Goal: Transaction & Acquisition: Purchase product/service

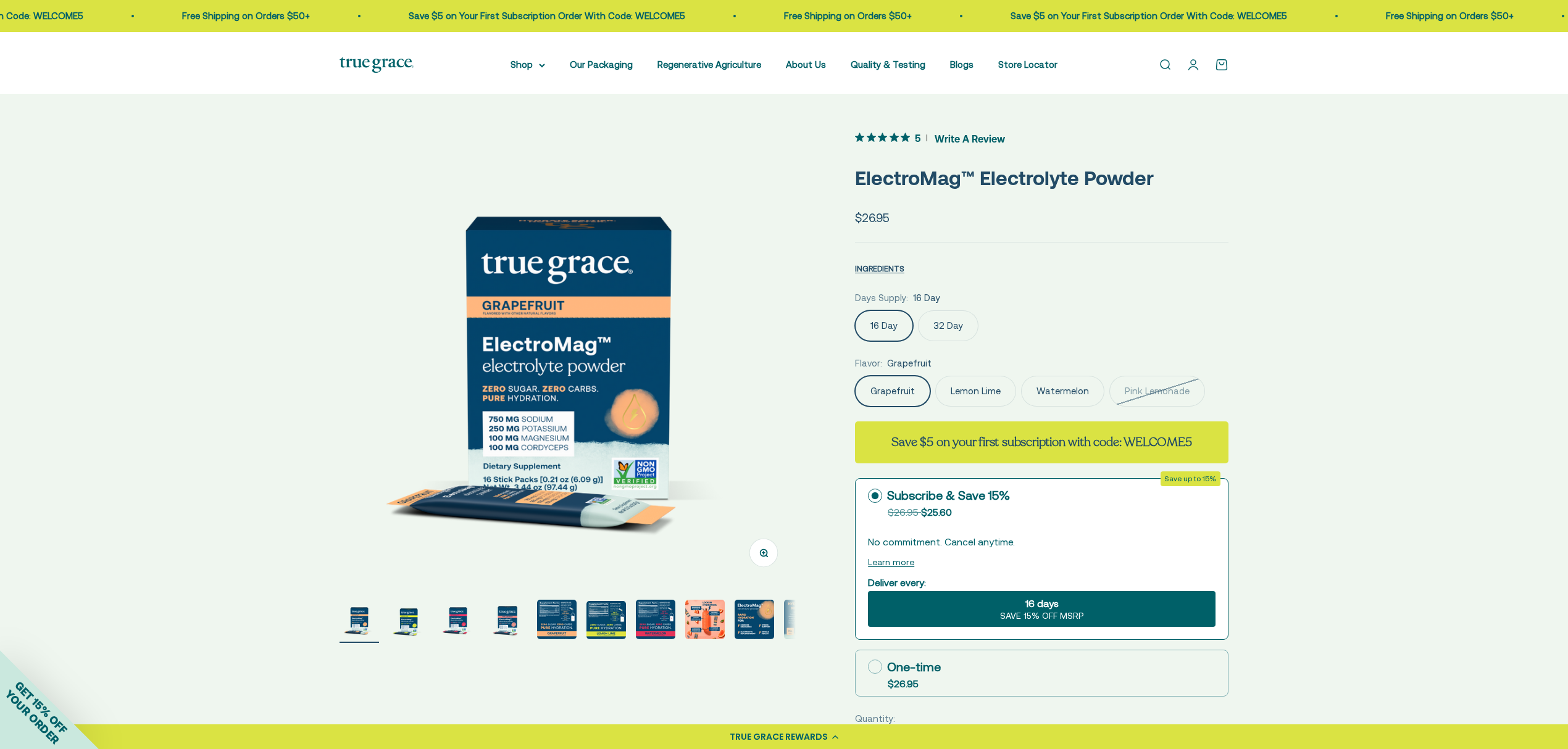
click at [964, 341] on label "32 Day" at bounding box center [948, 326] width 61 height 31
click at [855, 311] on input "32 Day" at bounding box center [854, 310] width 1 height 1
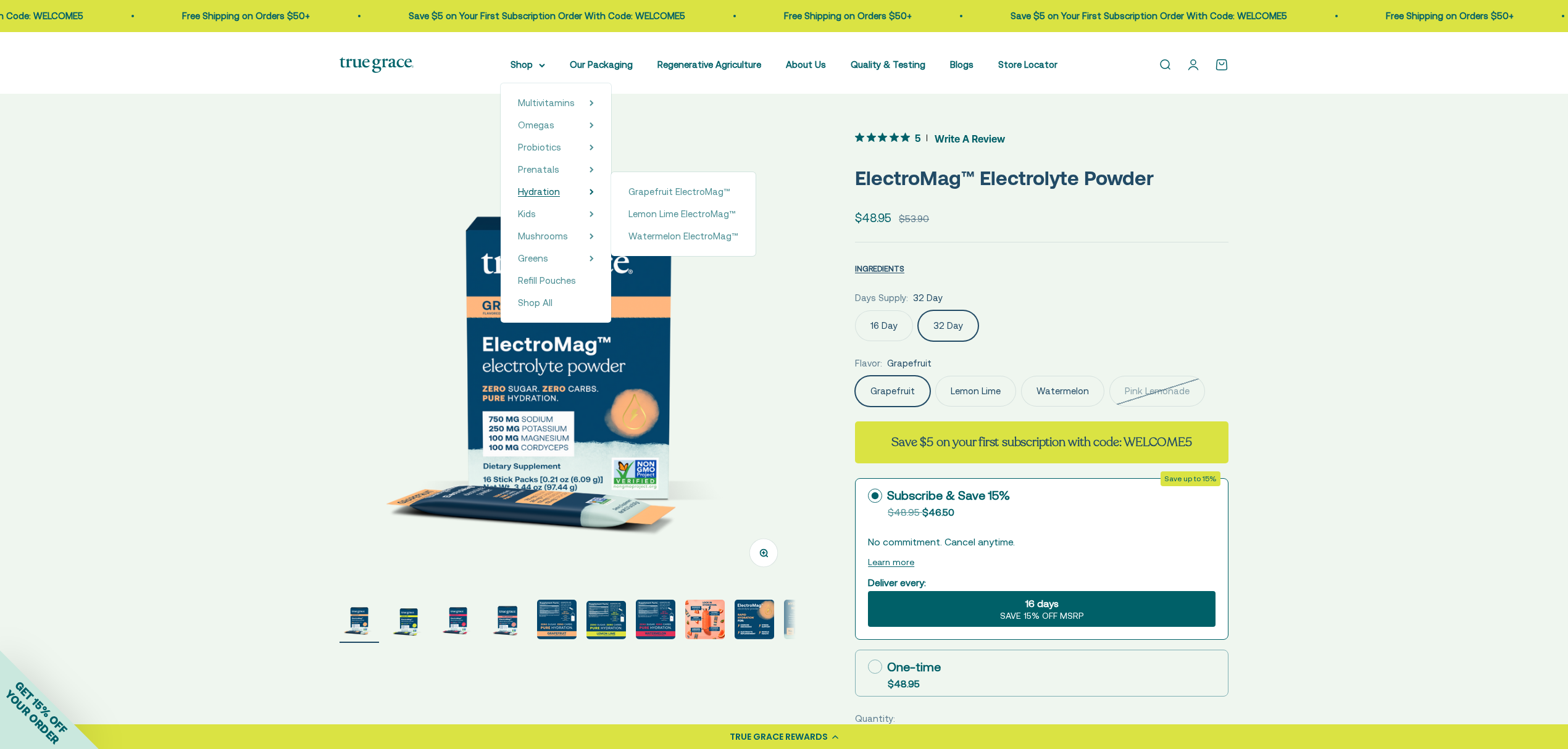
click at [518, 196] on span "Hydration" at bounding box center [539, 192] width 42 height 11
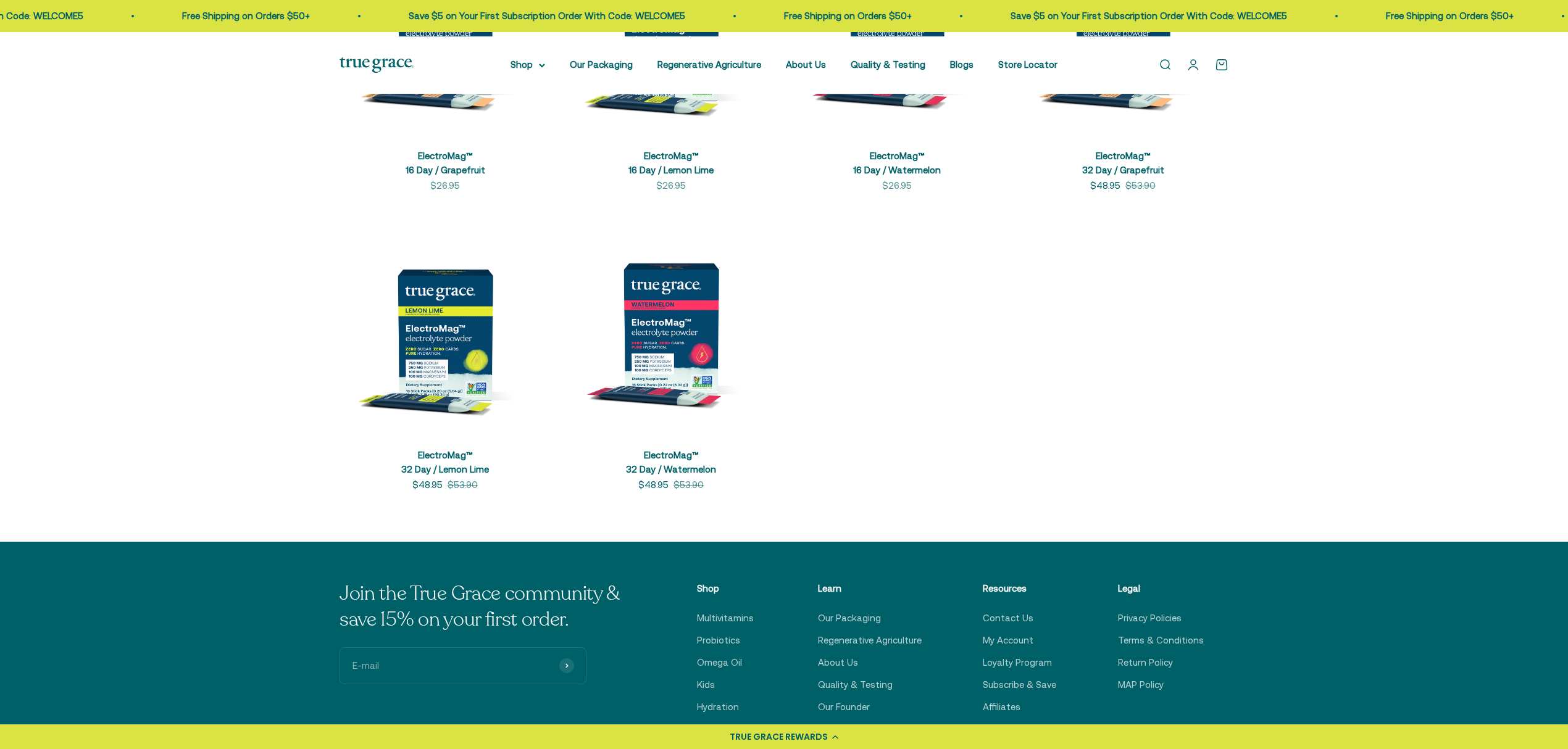
scroll to position [411, 0]
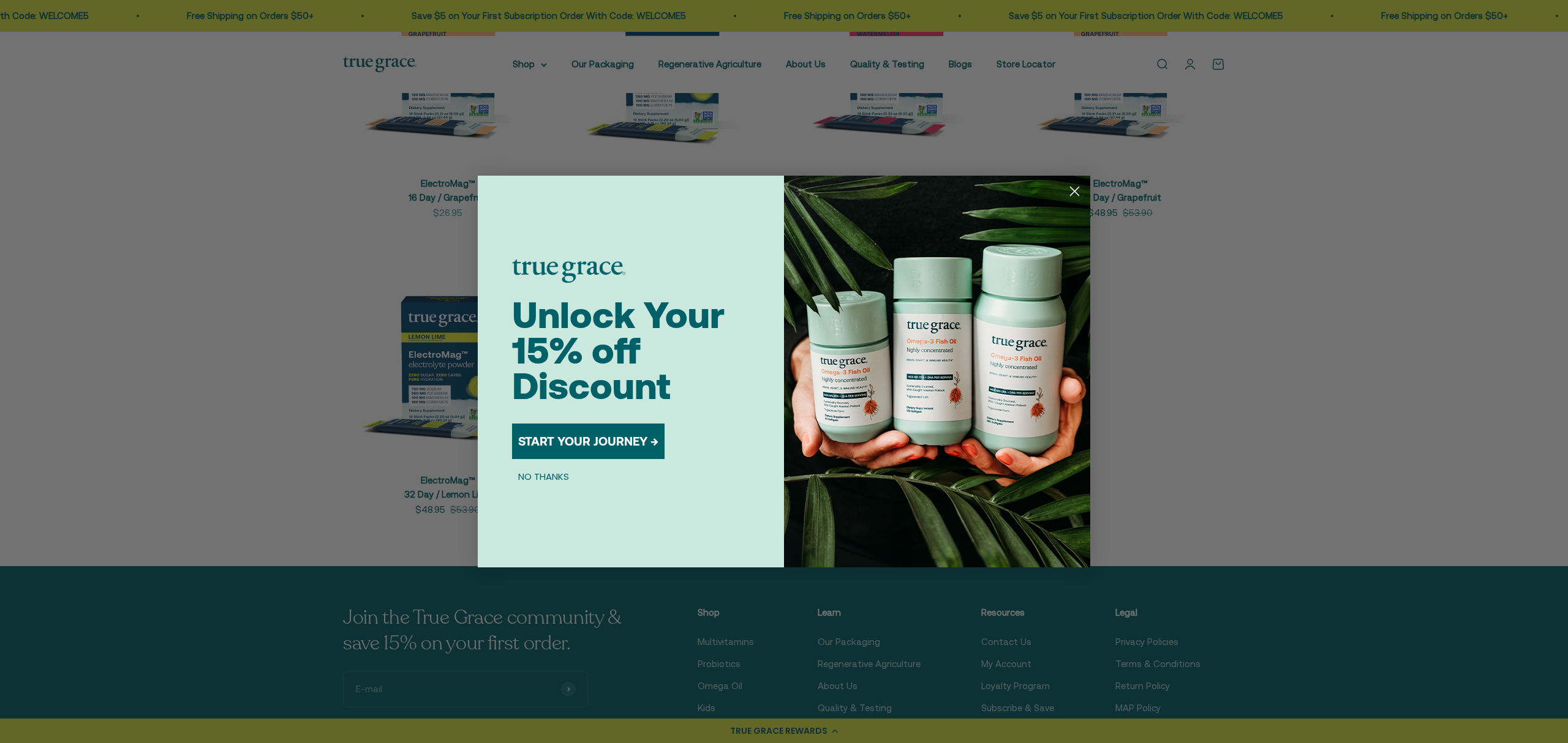
click at [1074, 192] on icon "Close dialog" at bounding box center [1074, 192] width 9 height 9
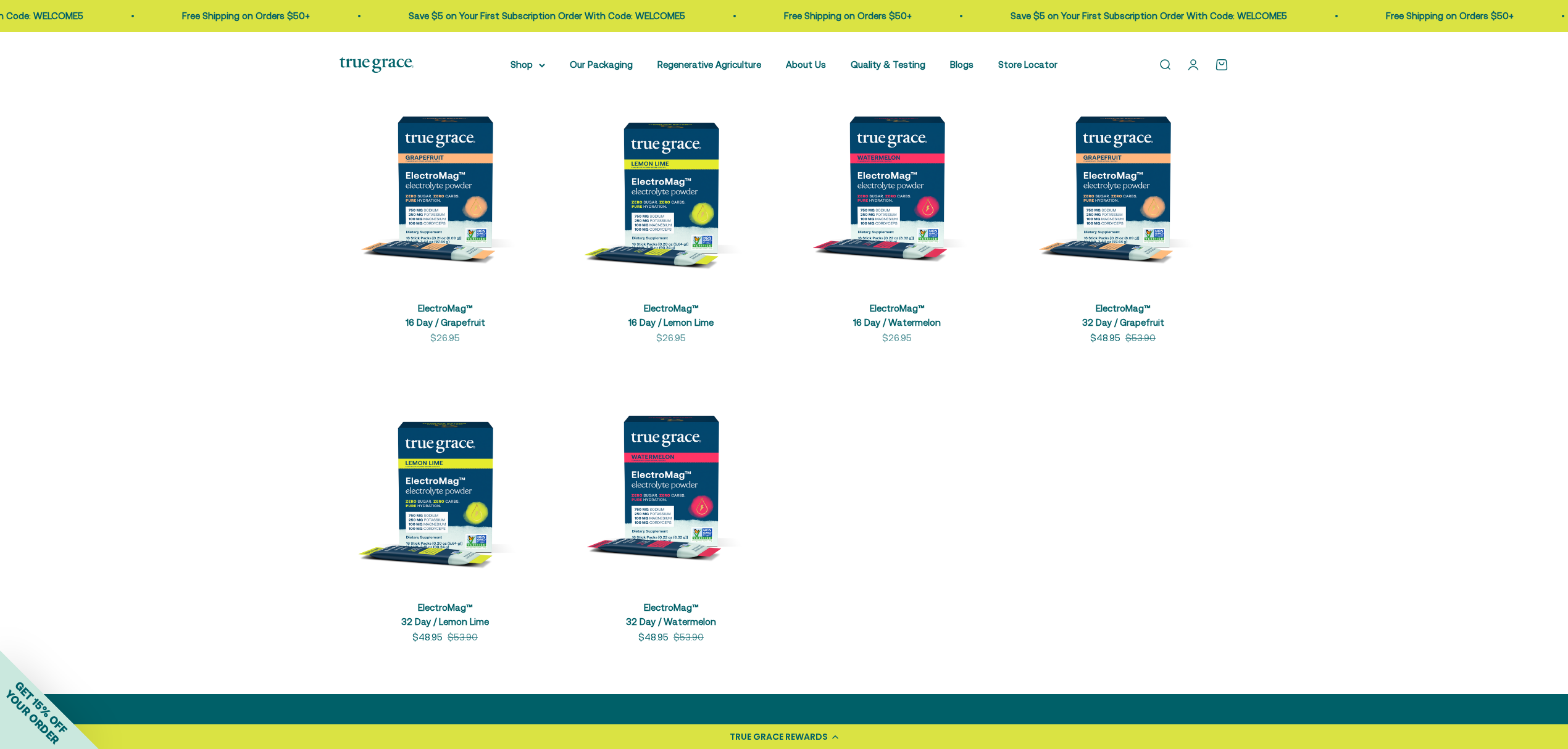
scroll to position [247, 0]
